Goal: Transaction & Acquisition: Purchase product/service

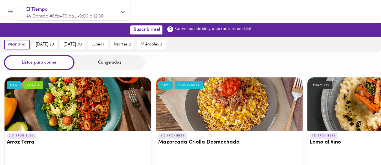
click at [49, 45] on span "[DATE] 29" at bounding box center [45, 44] width 18 height 5
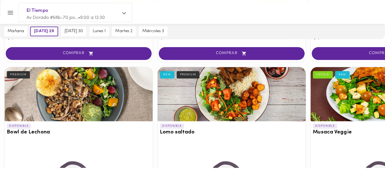
scroll to position [265, 0]
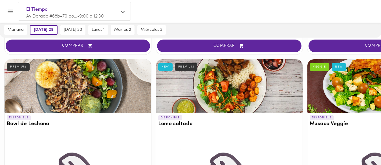
click at [78, 84] on div at bounding box center [78, 86] width 147 height 54
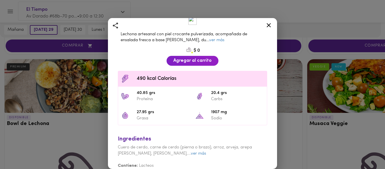
scroll to position [129, 0]
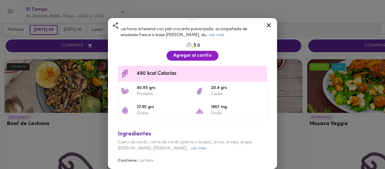
click at [268, 23] on icon at bounding box center [268, 25] width 7 height 7
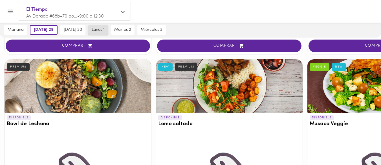
click at [96, 30] on span "lunes 1" at bounding box center [98, 29] width 13 height 5
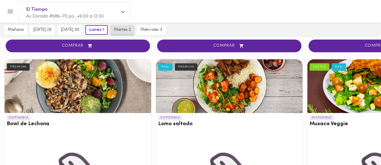
click at [126, 33] on button "martes 2" at bounding box center [123, 30] width 24 height 10
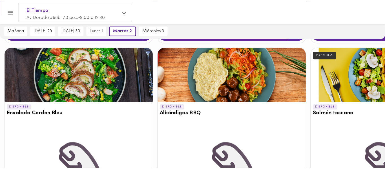
scroll to position [1022, 0]
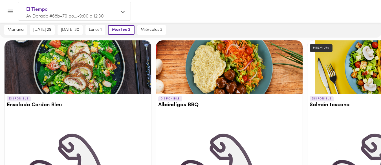
click at [351, 74] on div at bounding box center [380, 67] width 147 height 54
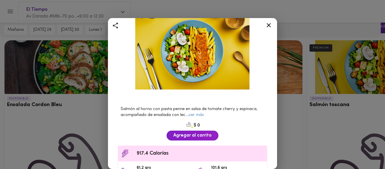
scroll to position [38, 0]
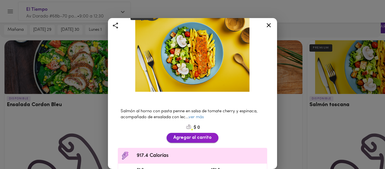
click at [184, 135] on span "Agregar al carrito" at bounding box center [192, 137] width 38 height 5
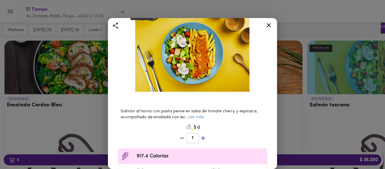
scroll to position [1023, 0]
click at [265, 23] on icon at bounding box center [268, 25] width 7 height 7
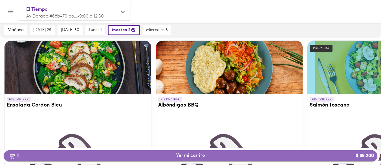
click at [194, 154] on span "1 Ver mi carrito $ 36.200" at bounding box center [190, 155] width 29 height 5
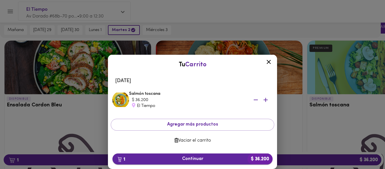
click at [195, 159] on span "1 Continuar $ 36.200" at bounding box center [192, 158] width 151 height 5
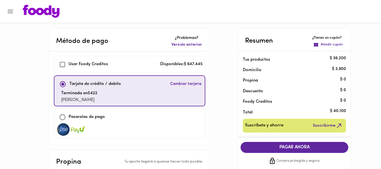
checkbox input "true"
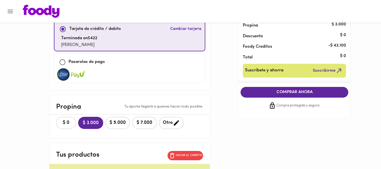
scroll to position [44, 0]
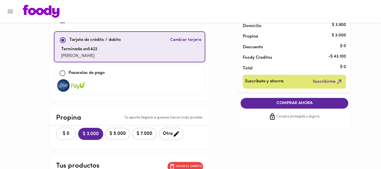
click at [70, 133] on span "$ 0" at bounding box center [66, 133] width 12 height 5
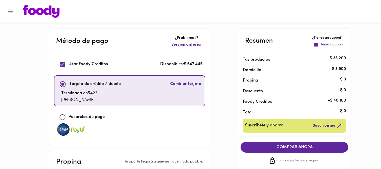
scroll to position [1, 0]
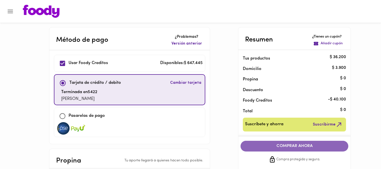
click at [291, 148] on span "COMPRAR AHORA" at bounding box center [294, 146] width 96 height 5
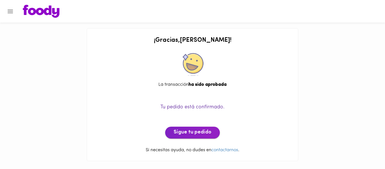
click at [205, 133] on span "Sigue tu pedido" at bounding box center [193, 132] width 38 height 6
click at [10, 12] on icon "Menu" at bounding box center [10, 11] width 7 height 7
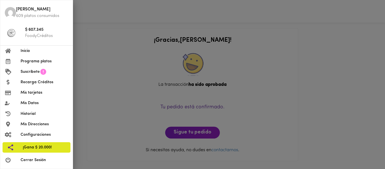
click at [38, 62] on span "Programa platos" at bounding box center [45, 61] width 48 height 6
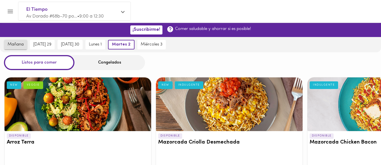
click at [21, 45] on span "mañana" at bounding box center [16, 44] width 16 height 5
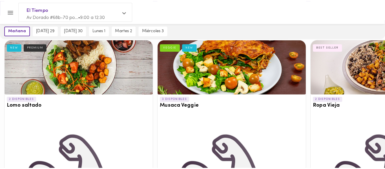
scroll to position [271, 0]
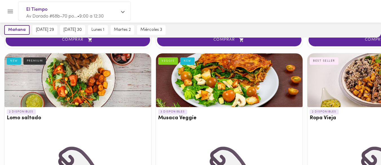
click at [57, 86] on div at bounding box center [78, 80] width 147 height 54
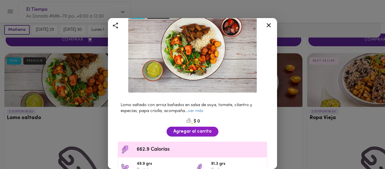
scroll to position [51, 0]
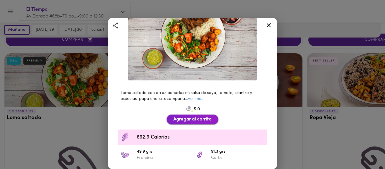
click at [183, 117] on span "Agregar al carrito" at bounding box center [192, 119] width 38 height 5
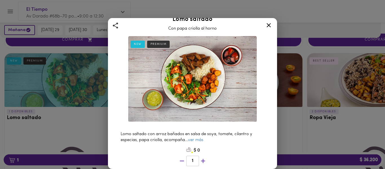
scroll to position [9, 0]
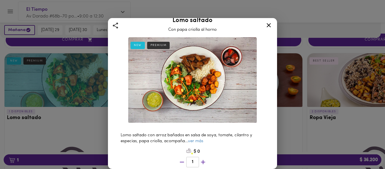
click at [268, 26] on icon at bounding box center [269, 25] width 4 height 4
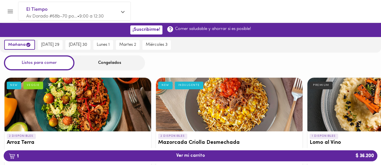
click at [107, 63] on div "Congelados" at bounding box center [109, 62] width 71 height 15
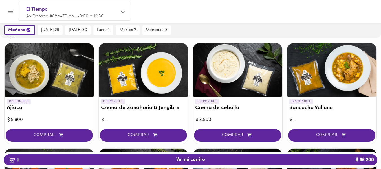
scroll to position [58, 0]
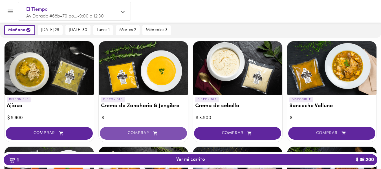
click at [142, 131] on span "COMPRAR" at bounding box center [143, 133] width 73 height 5
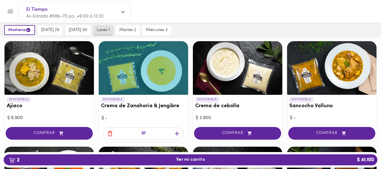
click at [110, 30] on span "lunes 1" at bounding box center [103, 30] width 13 height 5
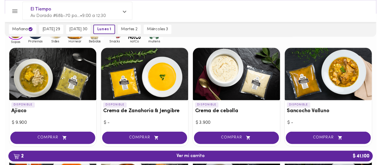
scroll to position [0, 0]
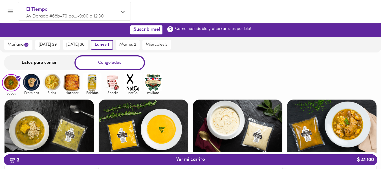
click at [32, 67] on div "Listos para comer" at bounding box center [39, 62] width 71 height 15
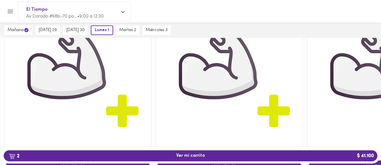
scroll to position [966, 0]
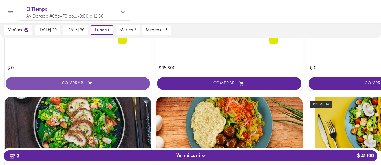
click at [61, 79] on button "COMPRAR" at bounding box center [78, 83] width 144 height 13
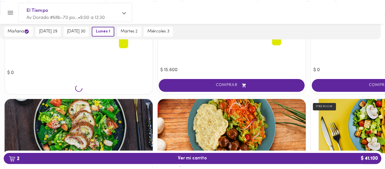
scroll to position [966, 0]
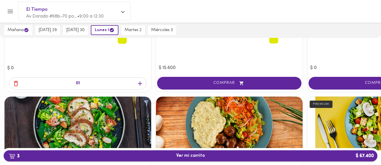
click at [167, 155] on span "3 Ver mi carrito $ 67.400" at bounding box center [190, 155] width 365 height 5
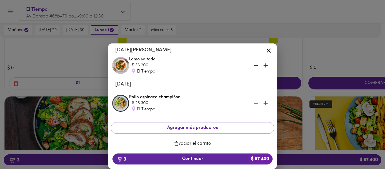
scroll to position [49, 0]
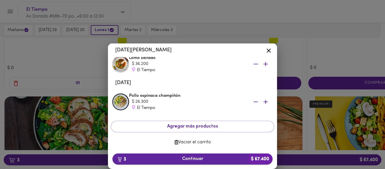
click at [211, 155] on button "3 Continuar $ 67.400" at bounding box center [193, 158] width 160 height 11
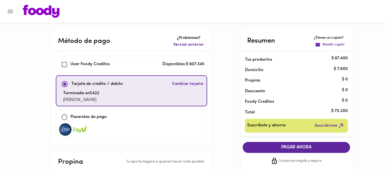
checkbox input "true"
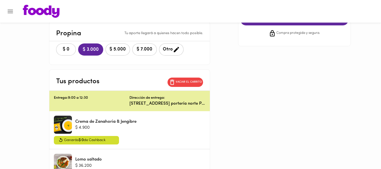
scroll to position [122, 0]
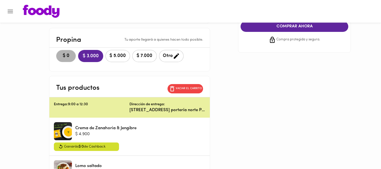
click at [71, 56] on span "$ 0" at bounding box center [66, 55] width 12 height 5
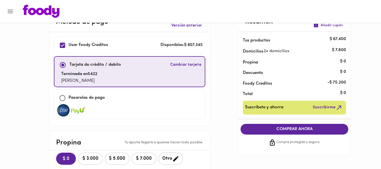
scroll to position [18, 0]
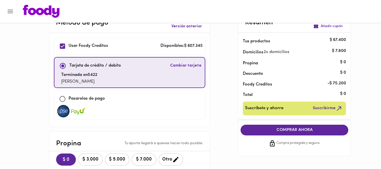
click at [288, 129] on span "COMPRAR AHORA" at bounding box center [294, 130] width 96 height 5
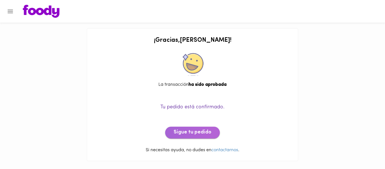
click at [194, 133] on span "Sigue tu pedido" at bounding box center [193, 132] width 38 height 6
